Goal: Task Accomplishment & Management: Complete application form

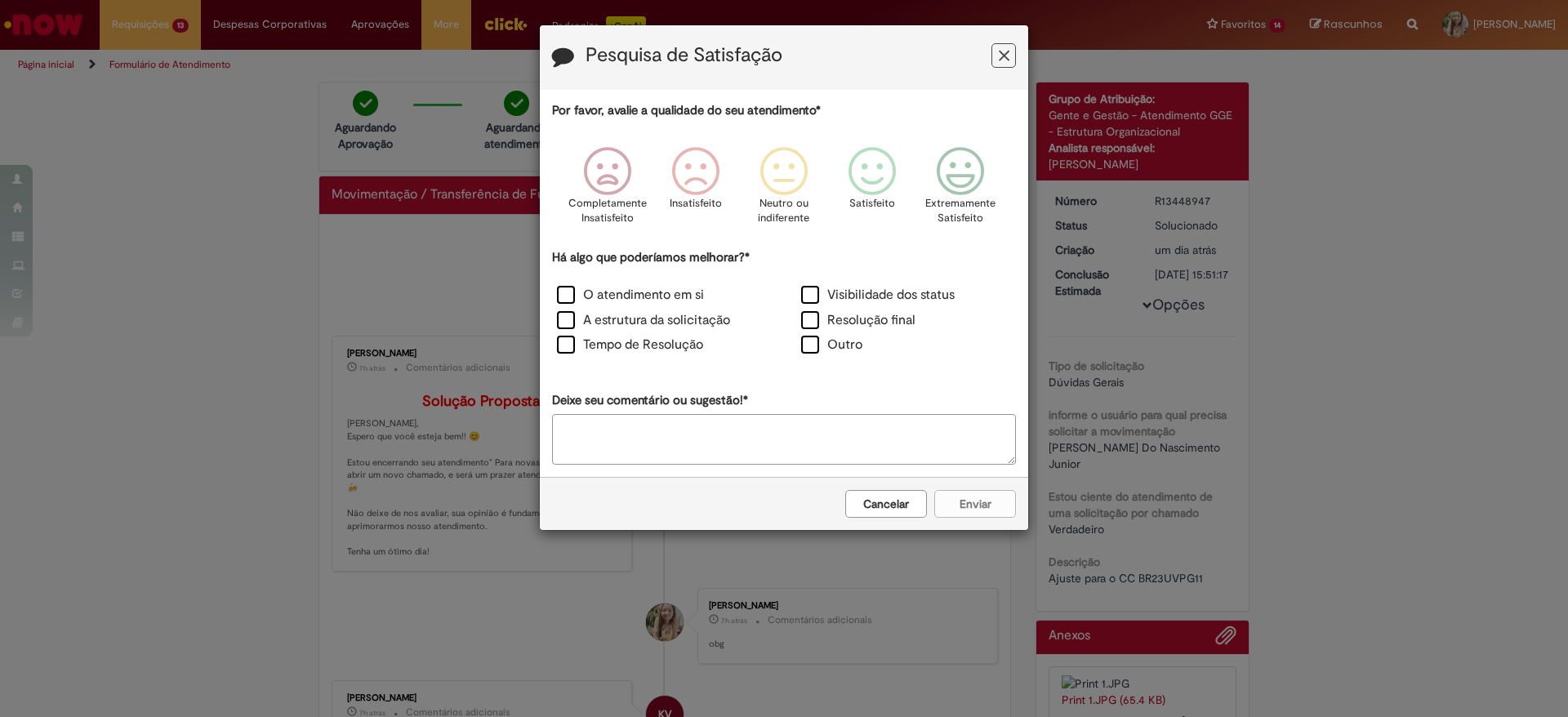
click at [998, 61] on icon "Feedback" at bounding box center [1003, 56] width 10 height 17
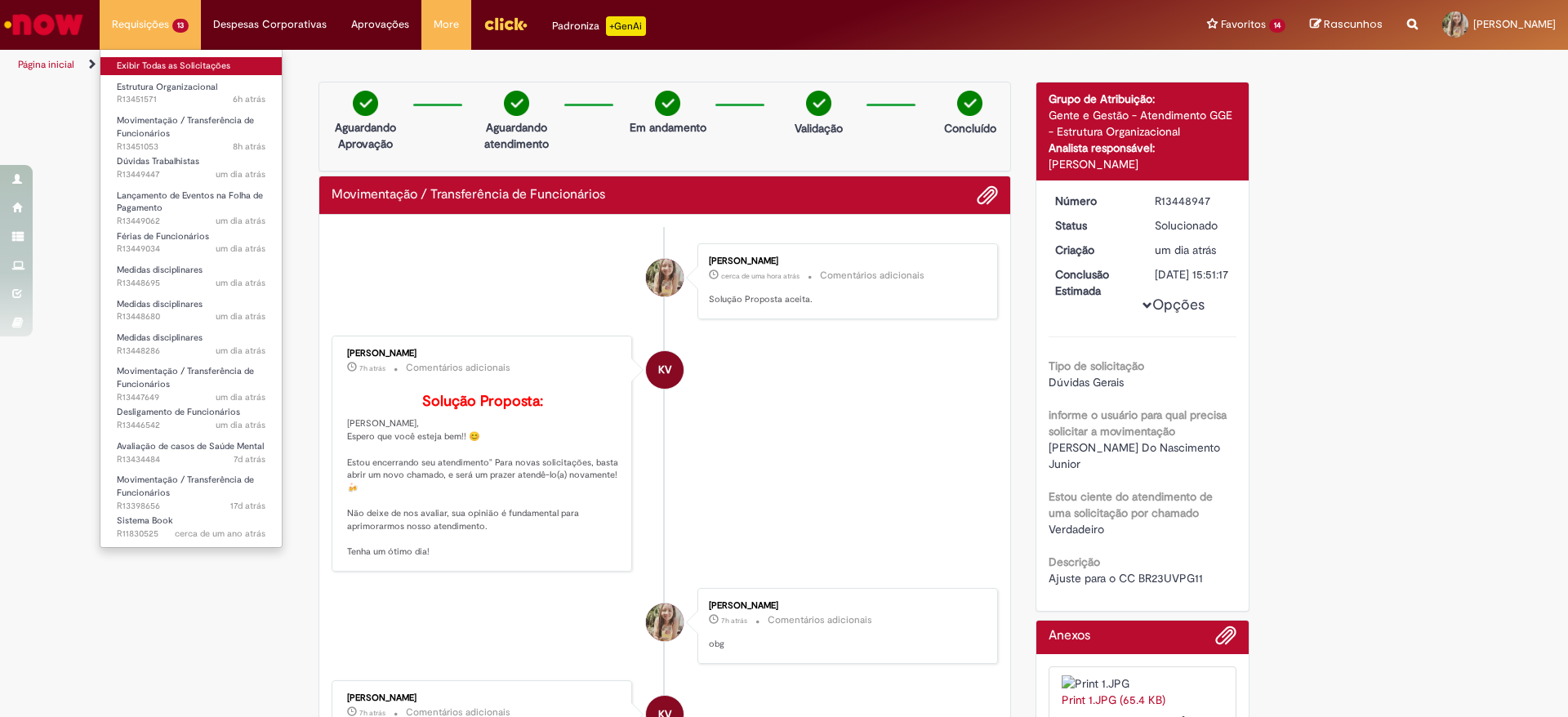
click at [174, 68] on link "Exibir Todas as Solicitações" at bounding box center [191, 66] width 181 height 18
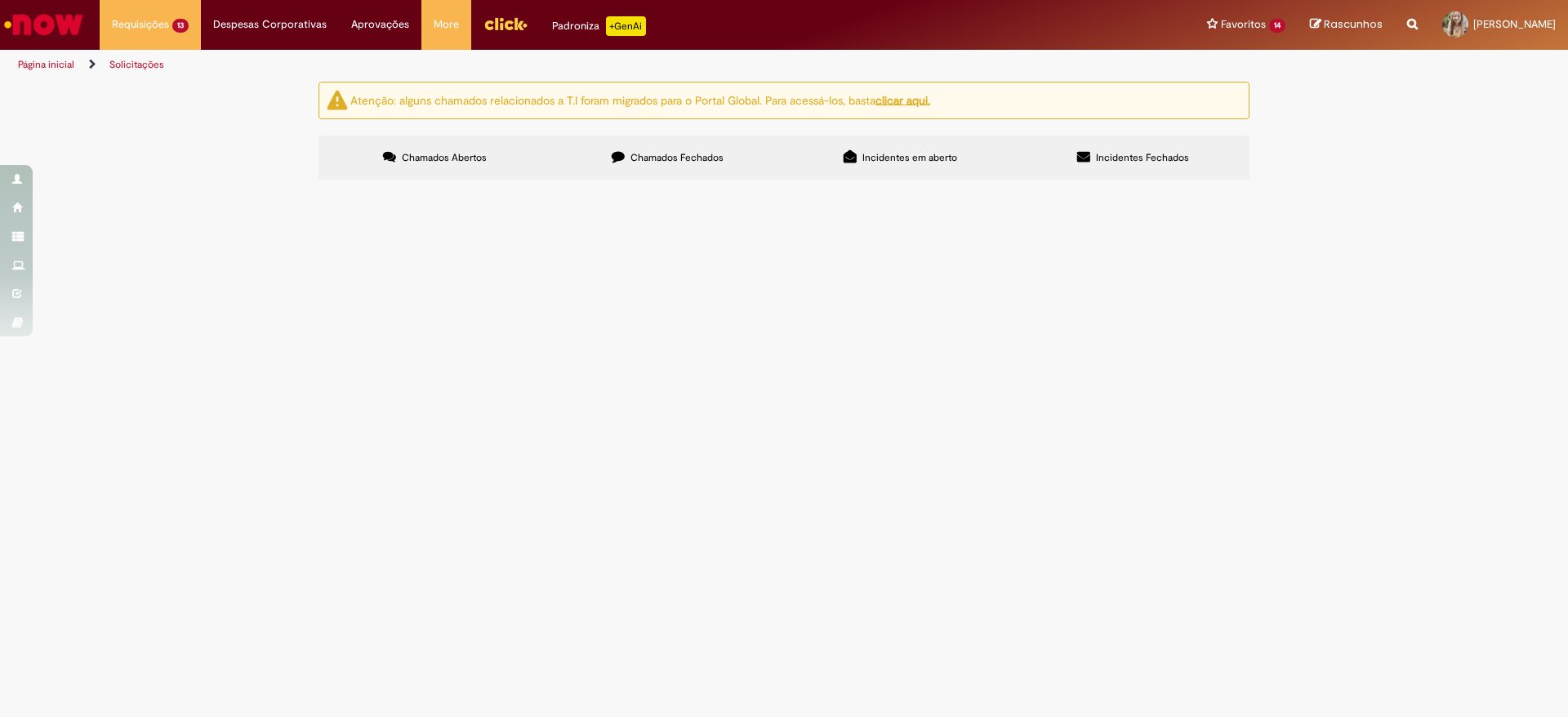
scroll to position [459, 0]
click at [0, 0] on span "Pendente Usuário" at bounding box center [0, 0] width 0 height 0
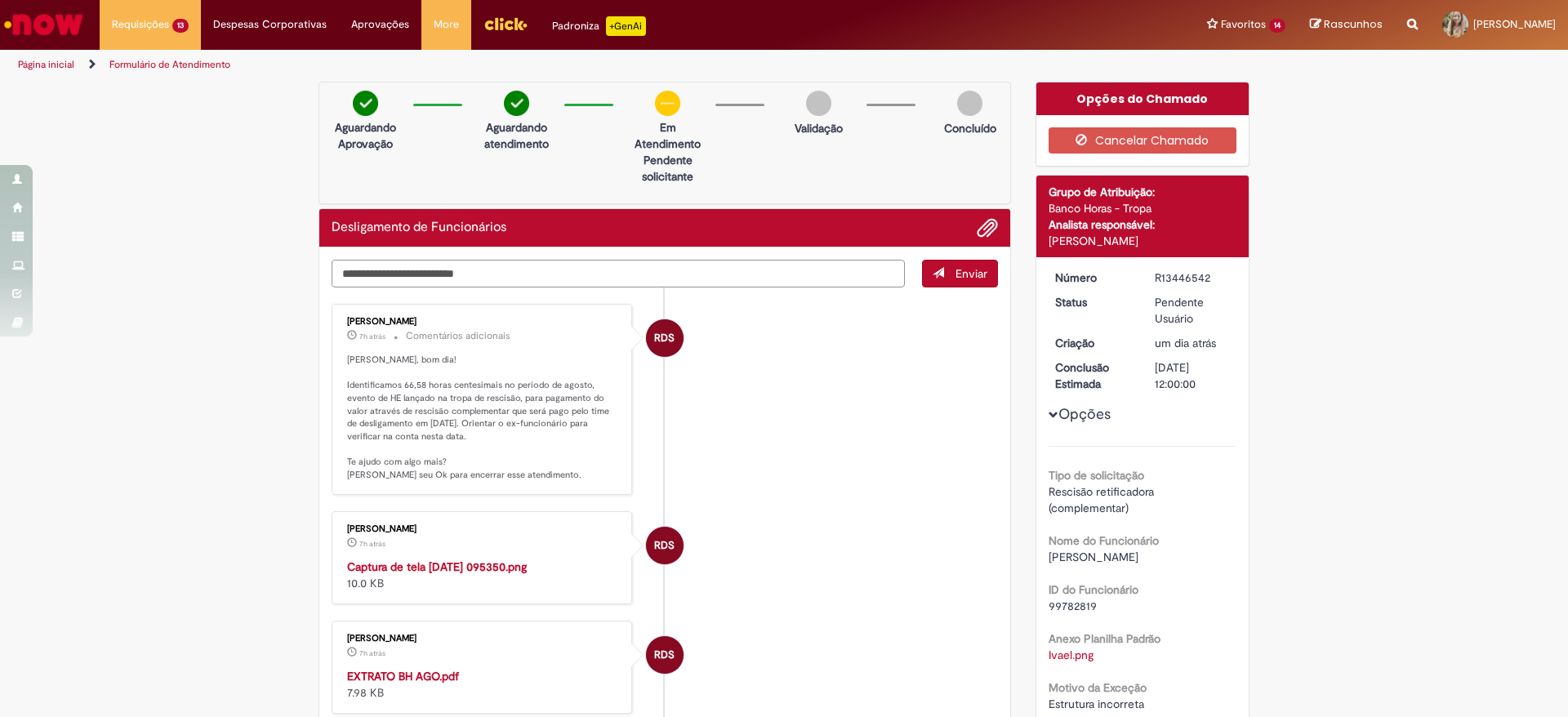
click at [685, 268] on textarea "Digite sua mensagem aqui..." at bounding box center [618, 273] width 574 height 27
type textarea "**********"
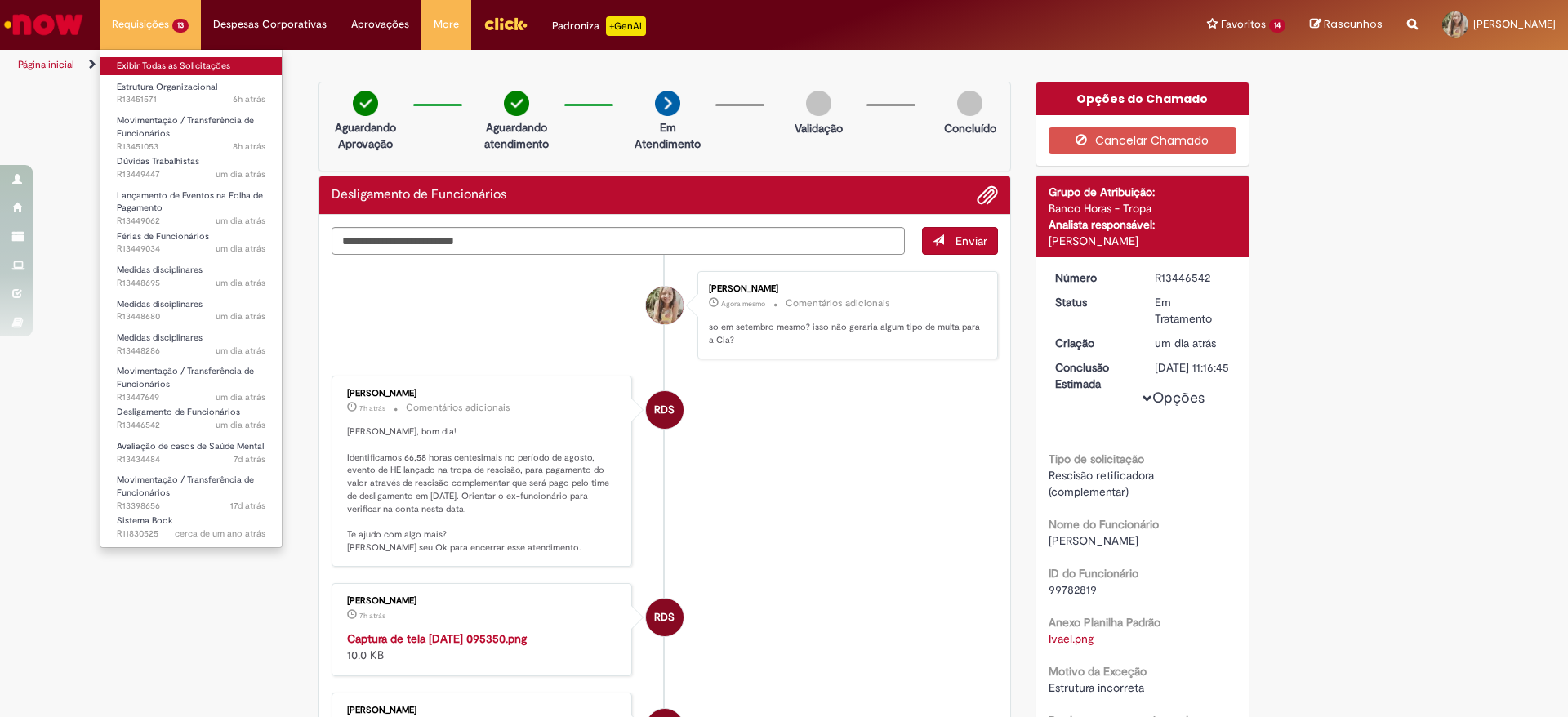
click at [137, 70] on link "Exibir Todas as Solicitações" at bounding box center [191, 66] width 181 height 18
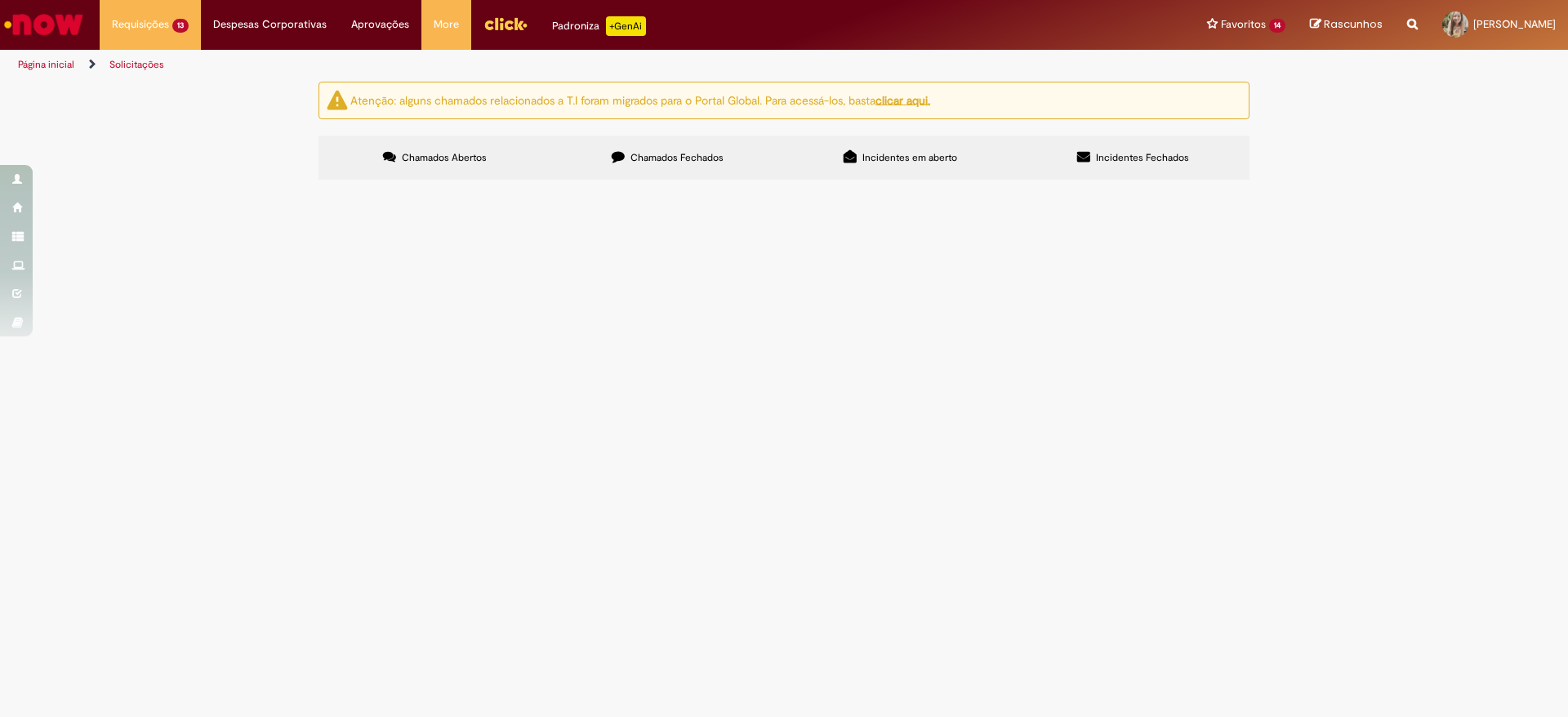
drag, startPoint x: 326, startPoint y: 485, endPoint x: 387, endPoint y: 488, distance: 61.1
click at [0, 0] on td "R13449034" at bounding box center [0, 0] width 0 height 0
copy span "R13449034"
click at [0, 0] on span "O colaborador em questão, relata passar por algumas dificuldades familiares. A …" at bounding box center [0, 0] width 0 height 0
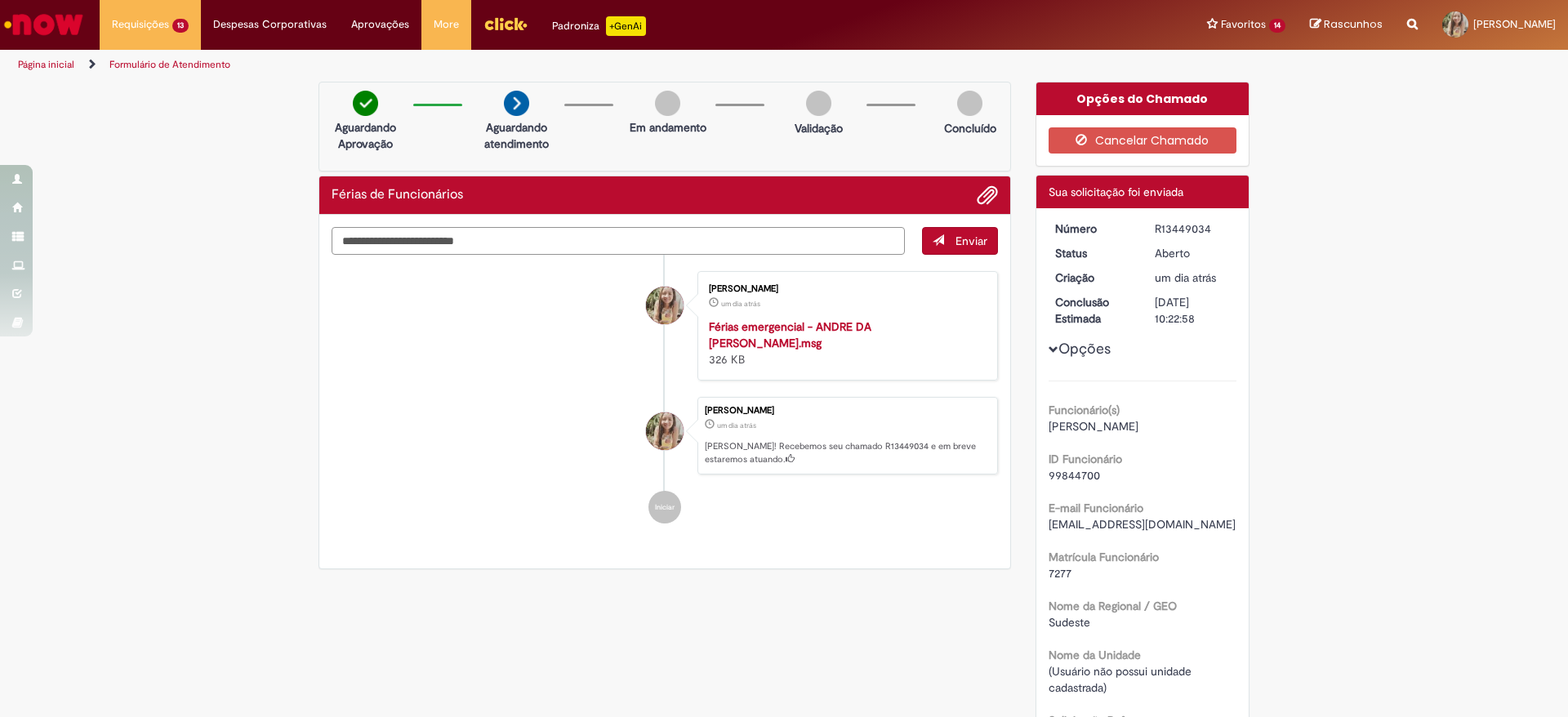
click at [712, 254] on textarea "Digite sua mensagem aqui..." at bounding box center [618, 240] width 574 height 27
type textarea "**********"
